Goal: Find contact information: Find contact information

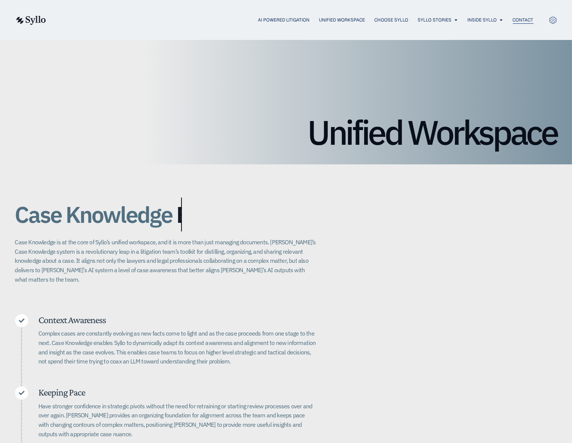
click at [517, 18] on span "Contact" at bounding box center [523, 20] width 21 height 7
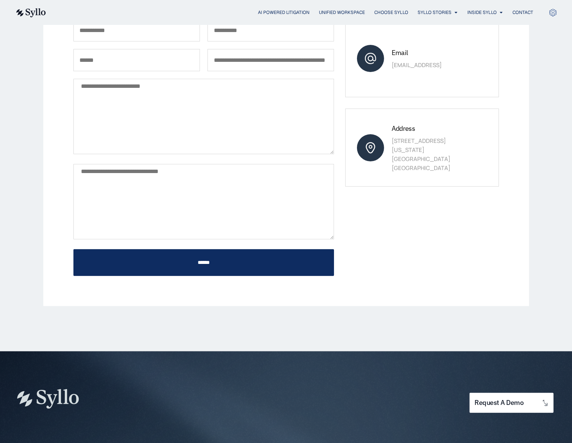
scroll to position [264, 0]
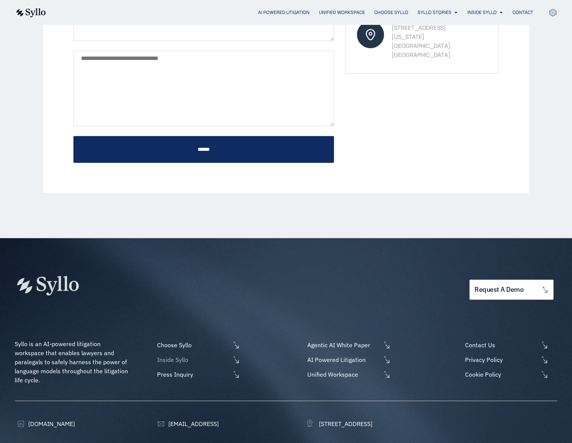
click at [193, 358] on span "Inside Syllo" at bounding box center [192, 359] width 75 height 9
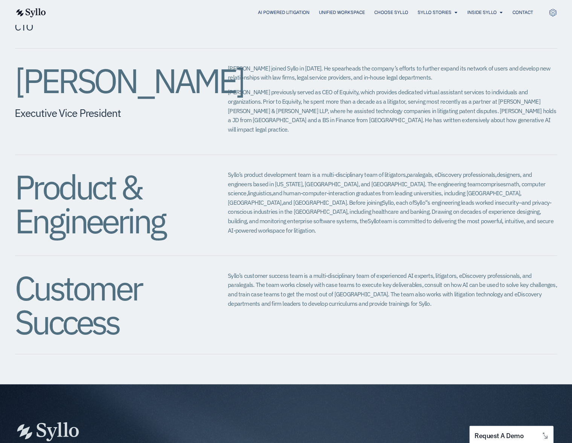
scroll to position [678, 0]
